Goal: Task Accomplishment & Management: Manage account settings

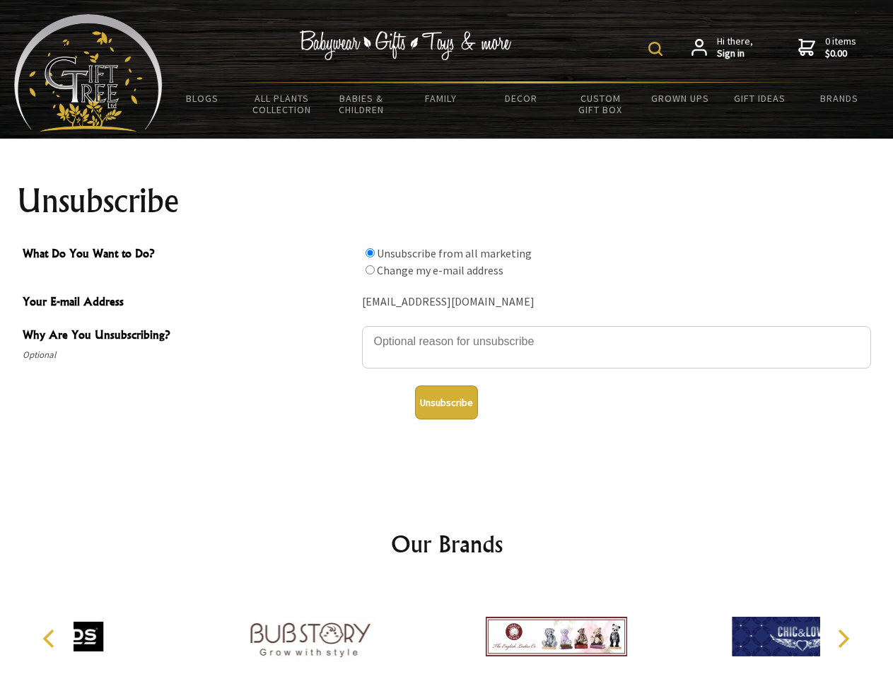
click at [657, 49] on img at bounding box center [655, 49] width 14 height 14
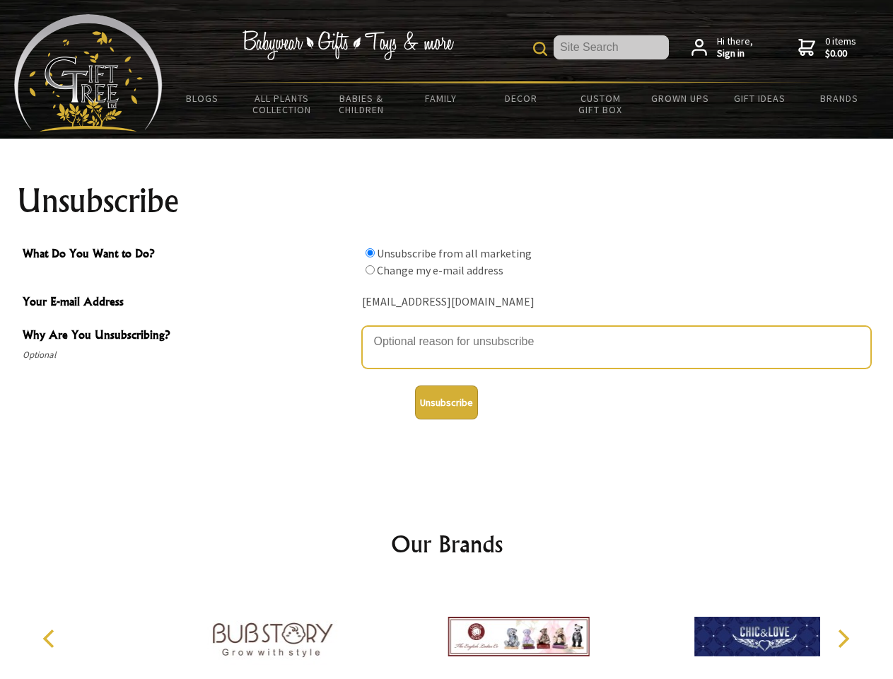
click at [447, 331] on textarea "Why Are You Unsubscribing?" at bounding box center [616, 347] width 509 height 42
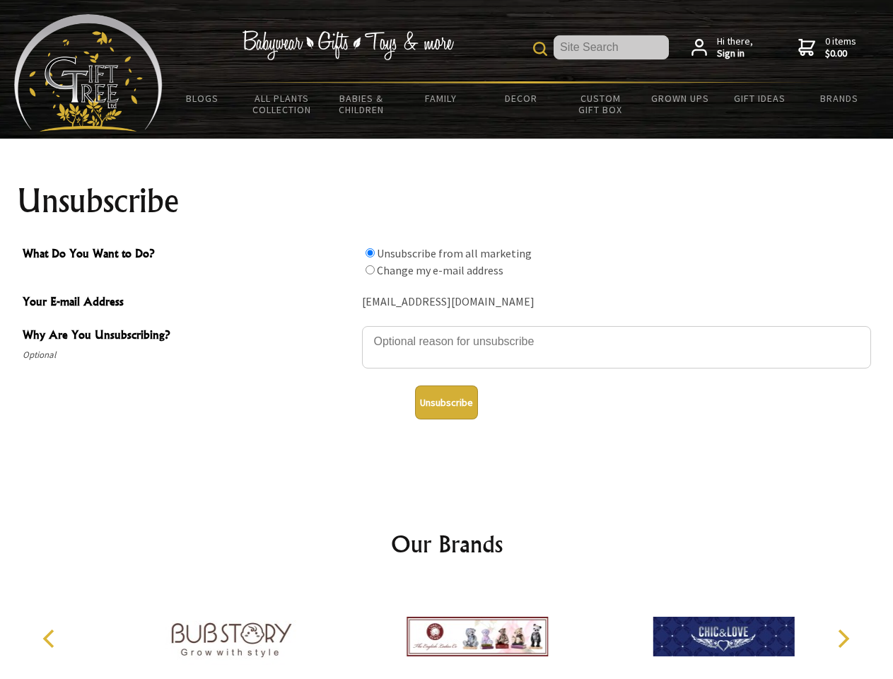
click at [370, 252] on input "What Do You Want to Do?" at bounding box center [369, 252] width 9 height 9
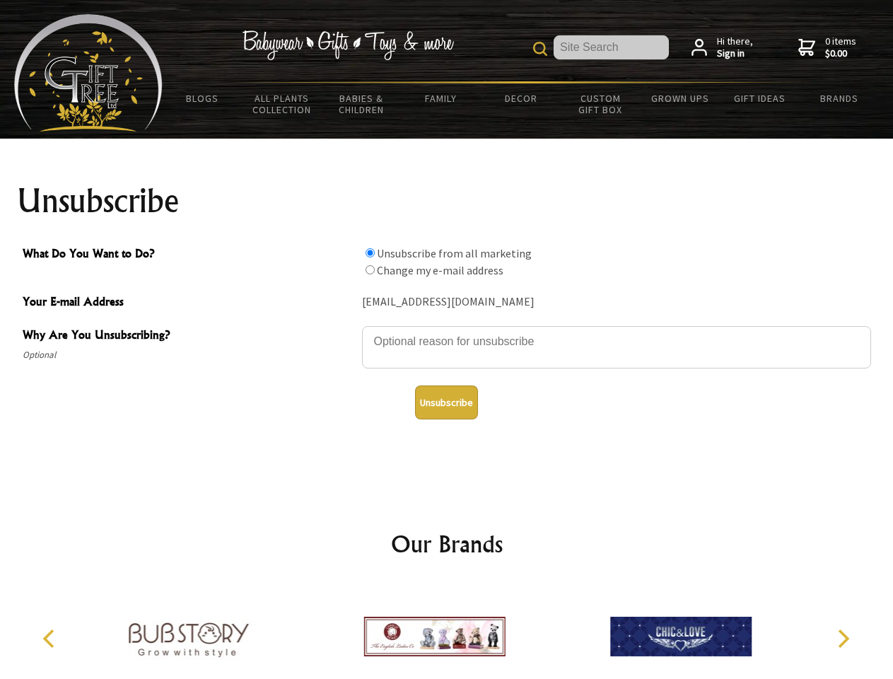
click at [370, 269] on input "What Do You Want to Do?" at bounding box center [369, 269] width 9 height 9
radio input "true"
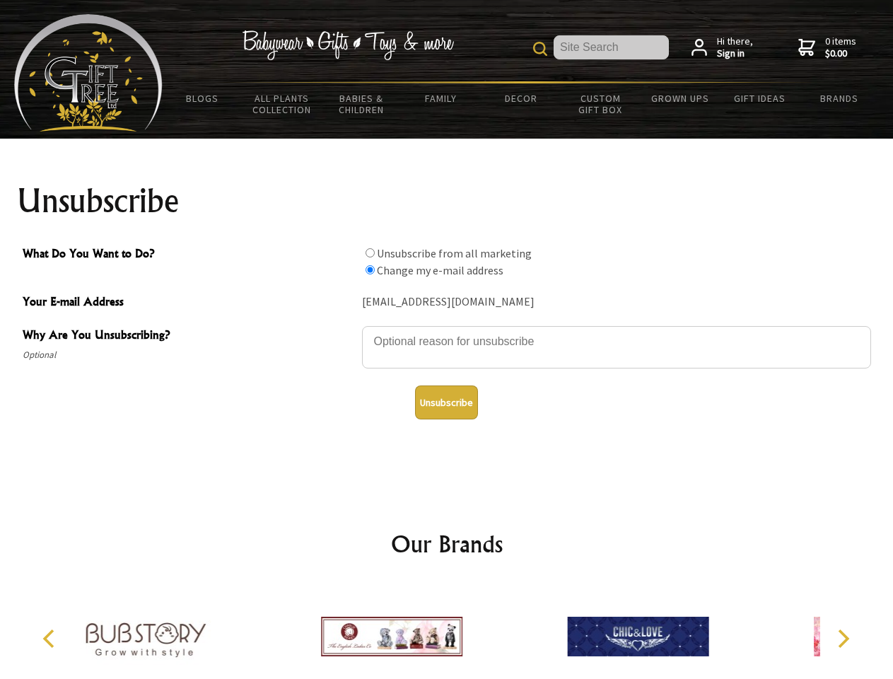
click at [446, 402] on button "Unsubscribe" at bounding box center [446, 402] width 63 height 34
click at [51, 638] on icon "Previous" at bounding box center [50, 638] width 18 height 18
click at [843, 638] on icon "Next" at bounding box center [842, 638] width 18 height 18
